Goal: Task Accomplishment & Management: Manage account settings

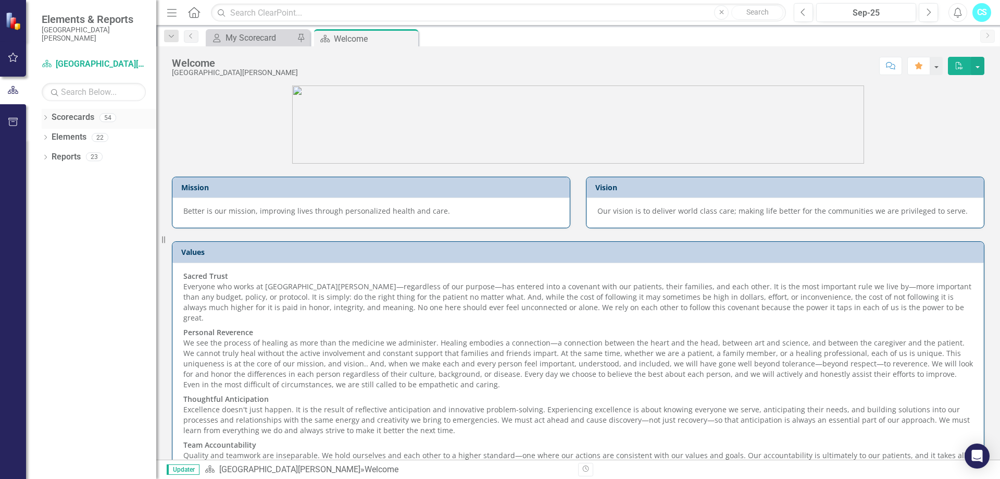
click at [82, 116] on link "Scorecards" at bounding box center [73, 117] width 43 height 12
click at [257, 33] on div "My Scorecard" at bounding box center [260, 37] width 69 height 13
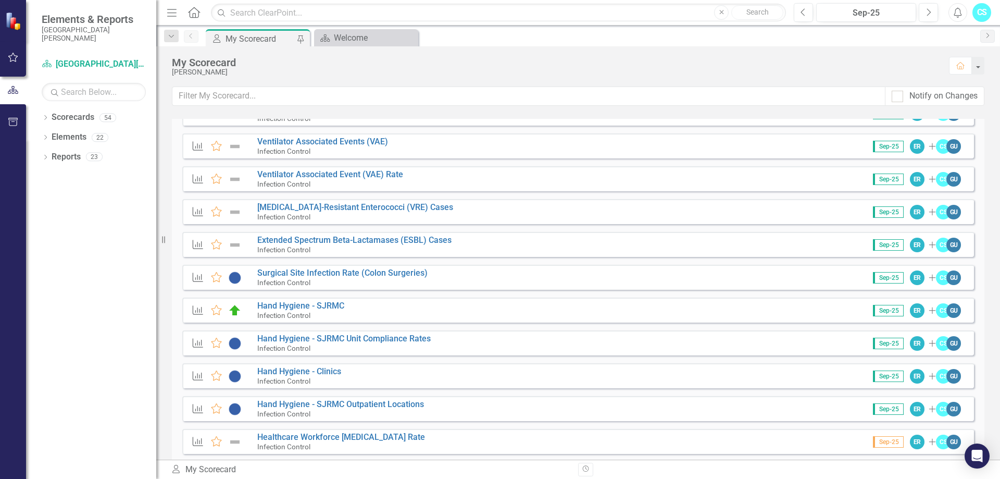
scroll to position [489, 0]
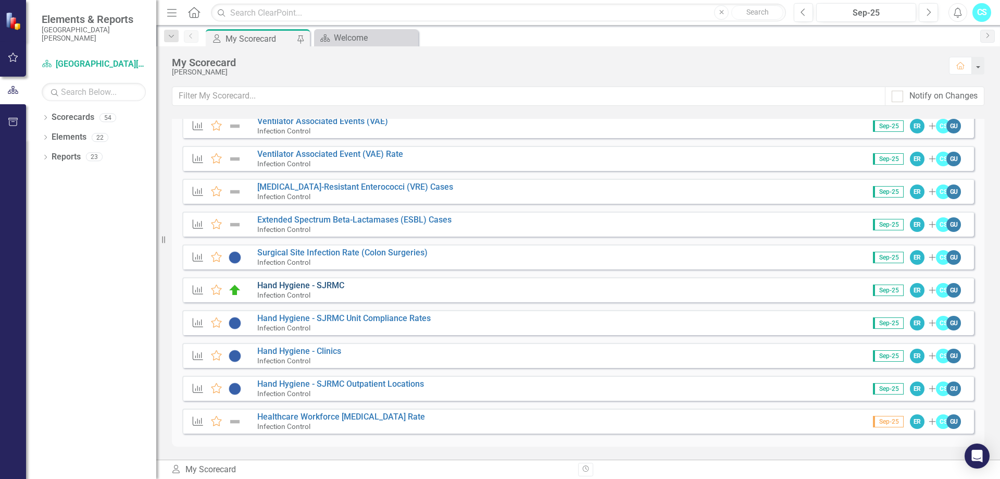
click at [318, 286] on link "Hand Hygiene - SJRMC" at bounding box center [300, 285] width 87 height 10
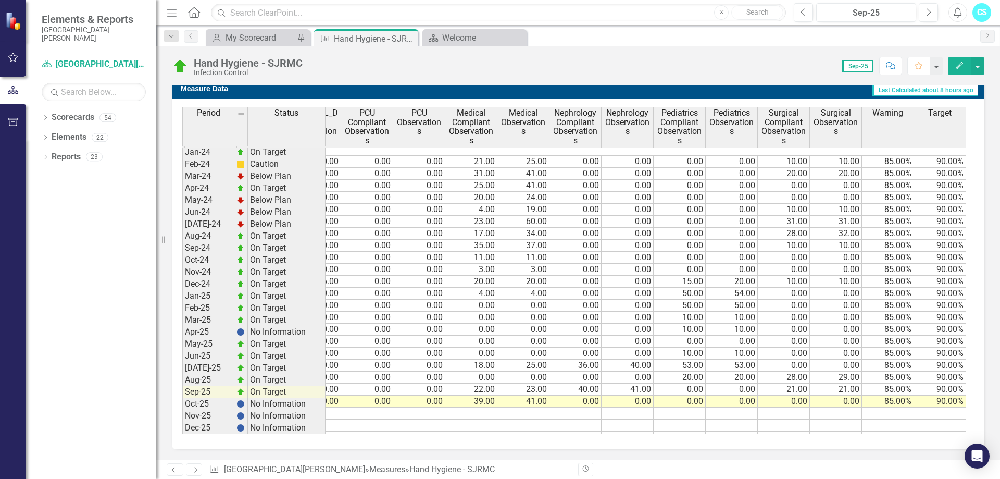
click at [577, 383] on tr "Aug-25 On Target 123.00 125.00 98.40% 0.00 0.00 40.00 40.00 0.00 0.00 0.00 0.00…" at bounding box center [347, 389] width 1237 height 12
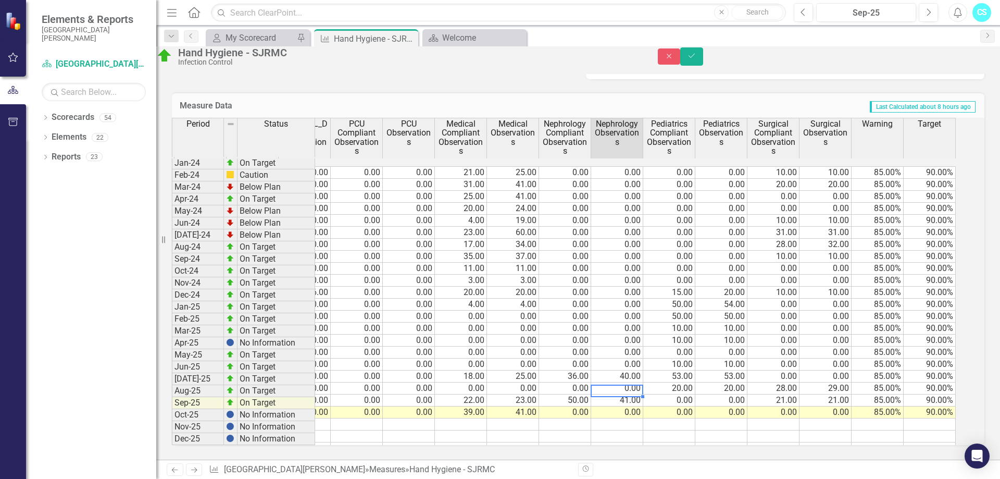
click at [641, 394] on td "41.00" at bounding box center [617, 400] width 52 height 12
type textarea "51"
click at [635, 430] on td at bounding box center [617, 436] width 52 height 12
